Goal: Find contact information: Obtain details needed to contact an individual or organization

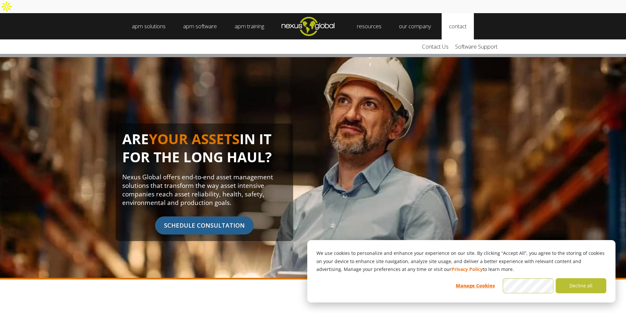
click at [462, 13] on link "contact" at bounding box center [458, 26] width 32 height 26
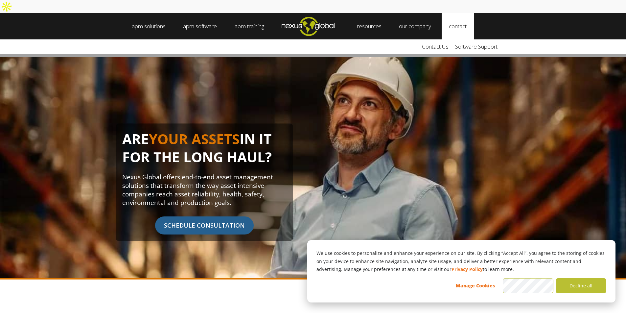
click at [462, 13] on link "contact" at bounding box center [458, 26] width 32 height 26
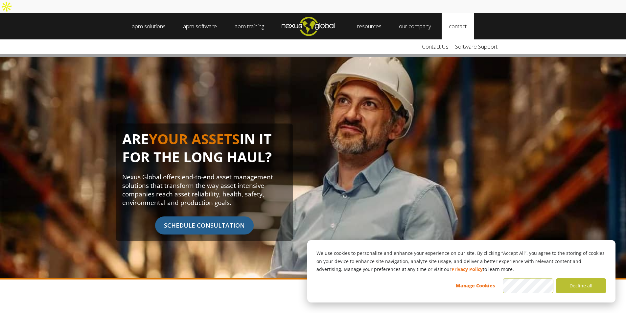
click at [462, 13] on link "contact" at bounding box center [458, 26] width 32 height 26
